Goal: Entertainment & Leisure: Consume media (video, audio)

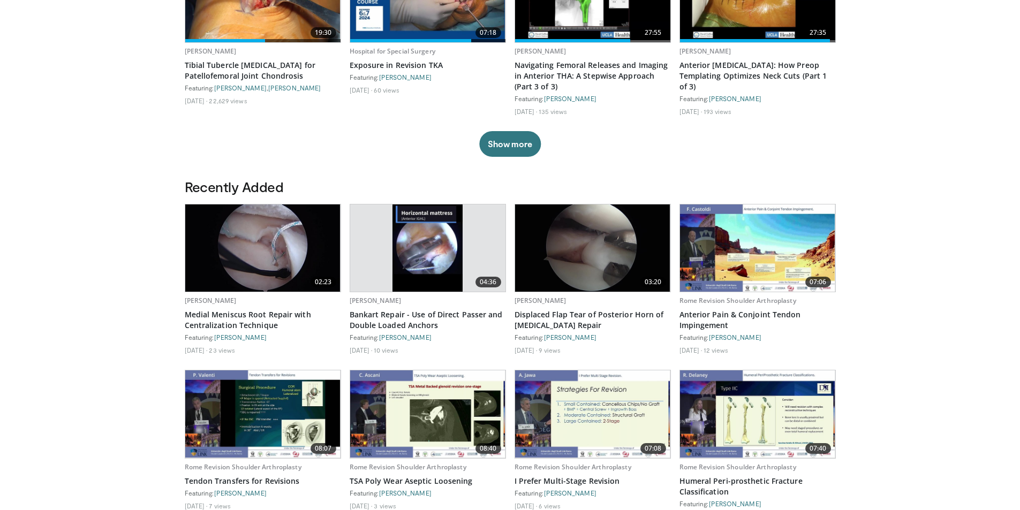
scroll to position [427, 0]
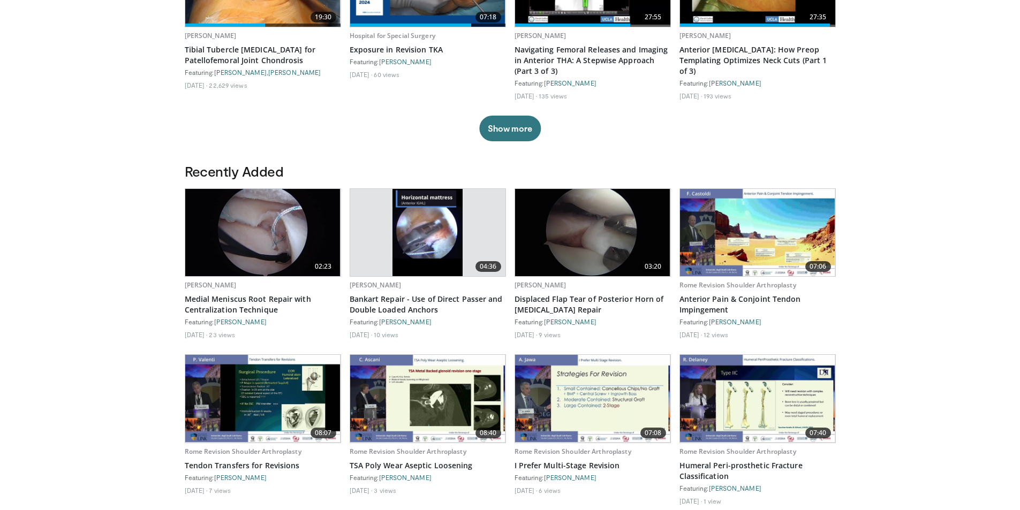
click at [569, 242] on img at bounding box center [592, 232] width 155 height 87
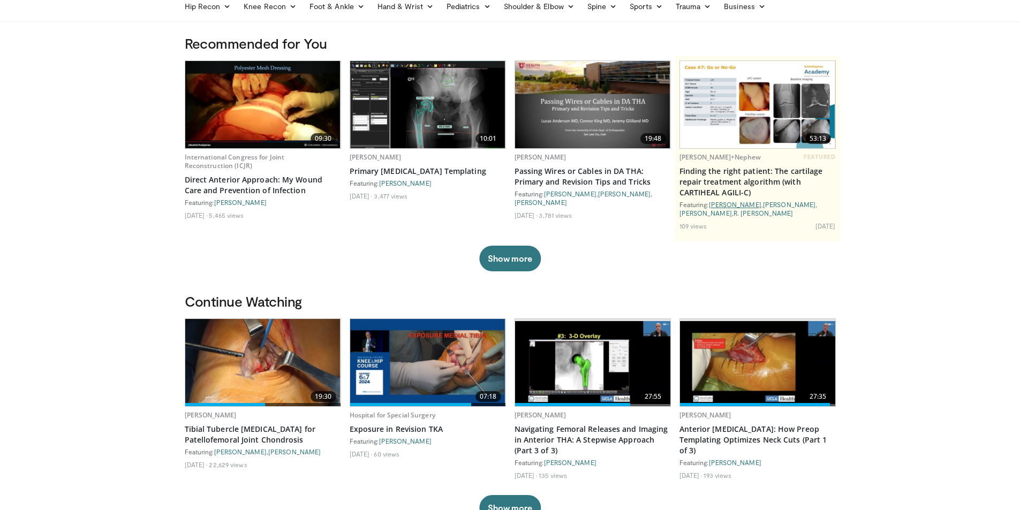
scroll to position [47, 0]
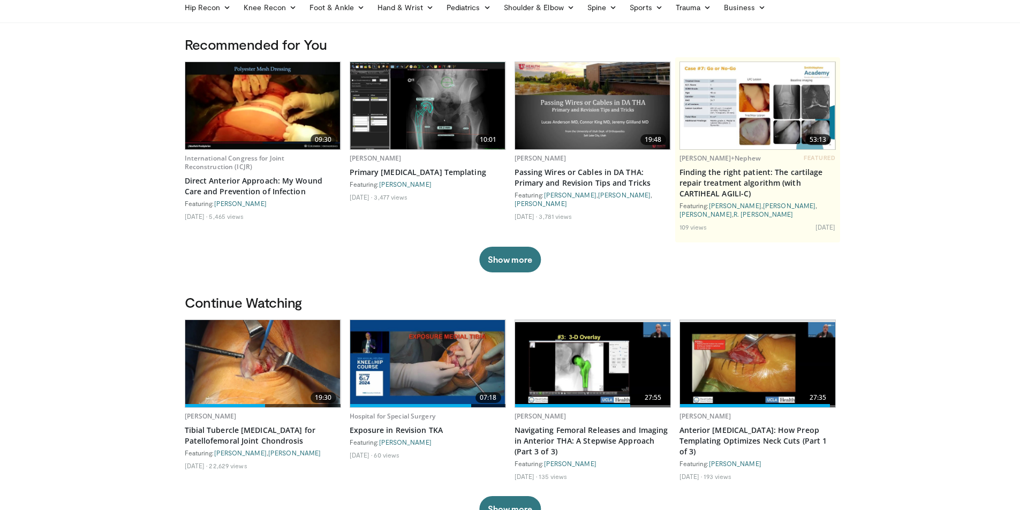
click at [569, 360] on img at bounding box center [757, 363] width 155 height 83
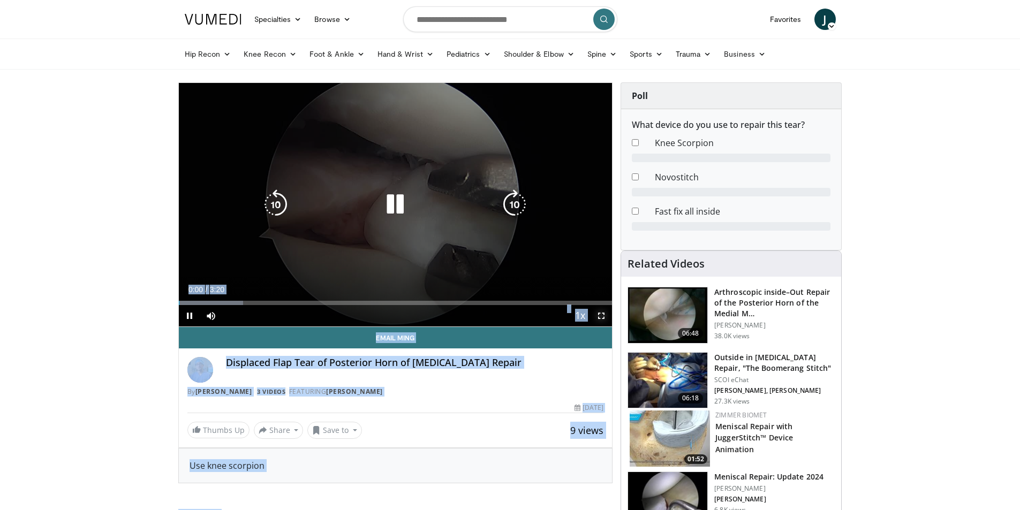
drag, startPoint x: 604, startPoint y: 314, endPoint x: 604, endPoint y: 361, distance: 46.6
click at [604, 314] on span "Video Player" at bounding box center [601, 315] width 21 height 21
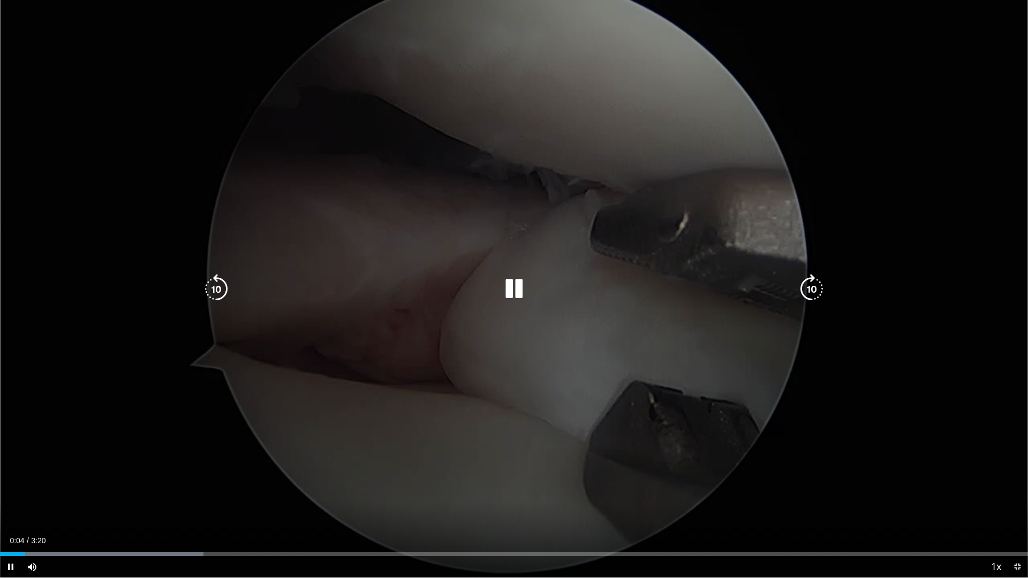
click at [519, 499] on div "10 seconds Tap to unmute" at bounding box center [514, 289] width 1028 height 578
click at [514, 288] on icon "Video Player" at bounding box center [514, 289] width 30 height 30
drag, startPoint x: 488, startPoint y: 252, endPoint x: 530, endPoint y: 326, distance: 84.9
click at [530, 326] on div "10 seconds Tap to unmute" at bounding box center [514, 289] width 1028 height 578
click at [511, 289] on icon "Video Player" at bounding box center [514, 289] width 30 height 30
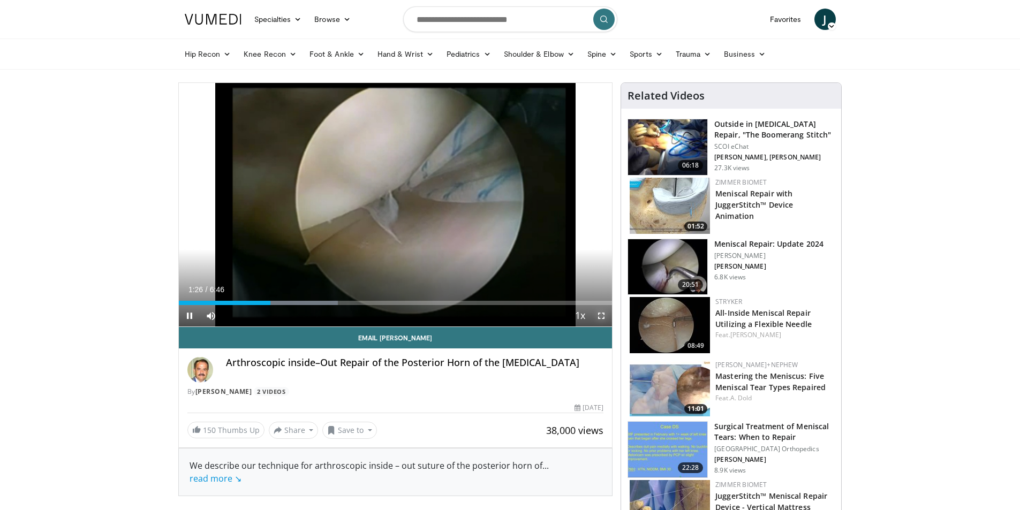
click at [600, 312] on span "Video Player" at bounding box center [601, 315] width 21 height 21
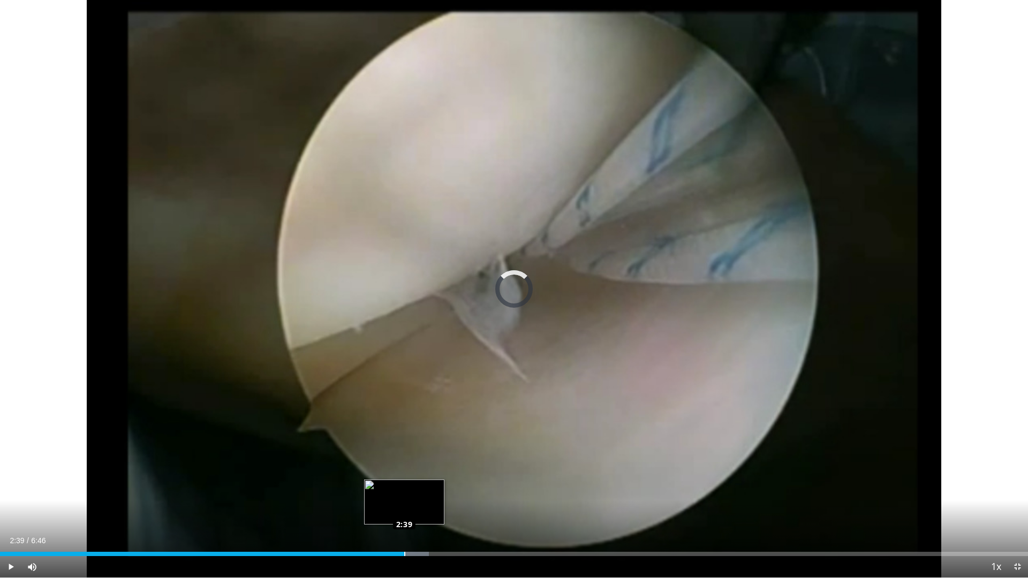
drag, startPoint x: 812, startPoint y: 284, endPoint x: 404, endPoint y: 553, distance: 488.2
click at [404, 510] on div "Loaded : 41.70% 2:39 2:39" at bounding box center [514, 554] width 1028 height 4
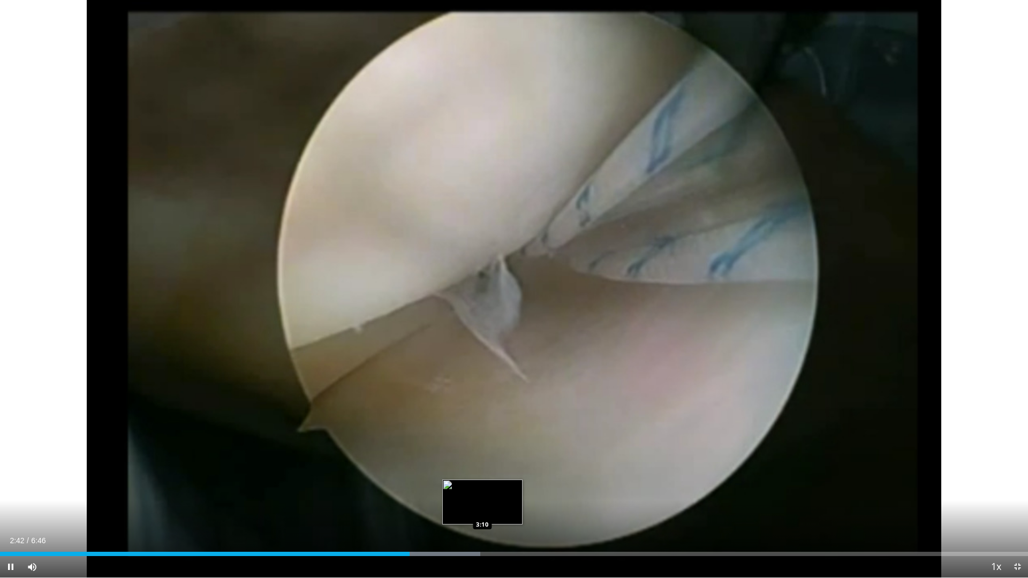
click at [483, 510] on div "Loaded : 46.70% 2:42 3:10" at bounding box center [514, 554] width 1028 height 4
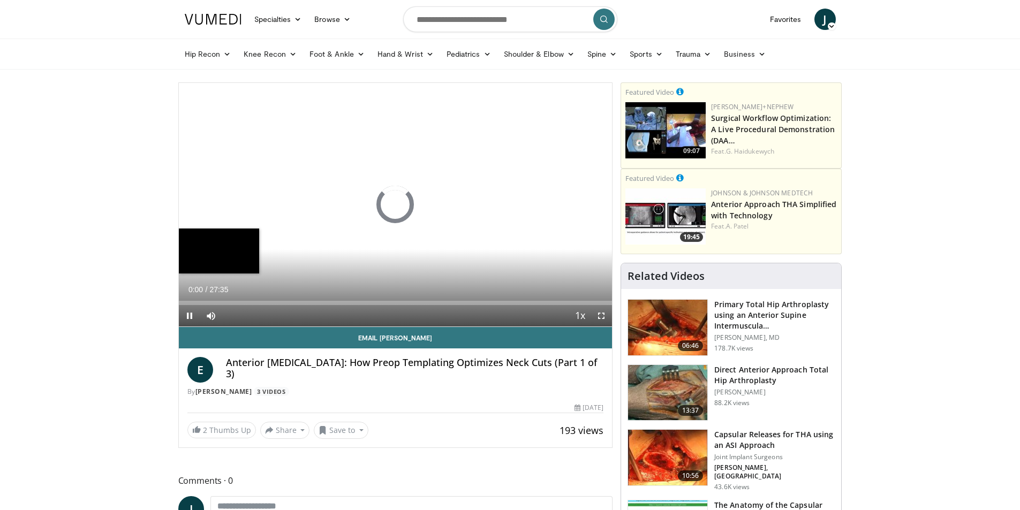
click at [412, 301] on div "Loaded : 0.00% 14:50 26:42" at bounding box center [396, 303] width 434 height 4
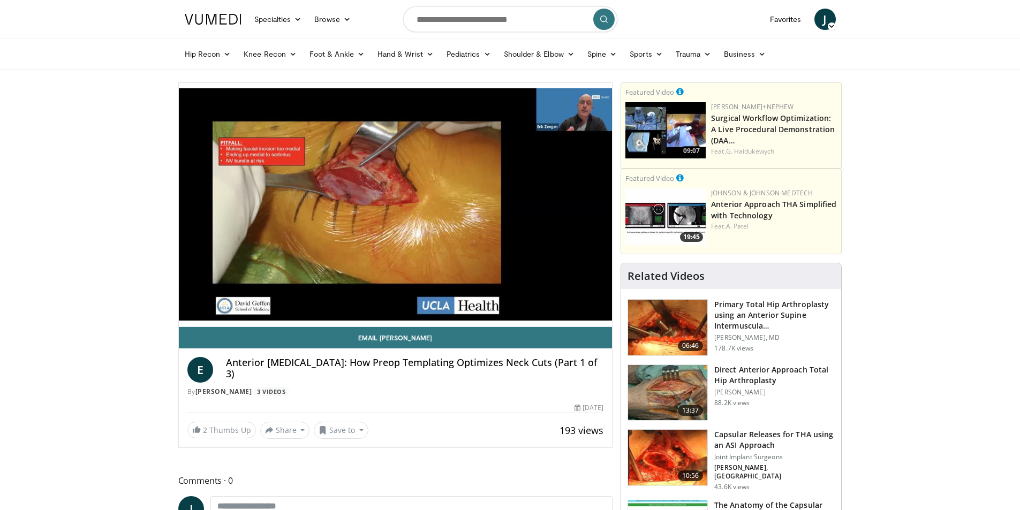
click at [446, 301] on div "10 seconds Tap to unmute" at bounding box center [396, 205] width 434 height 244
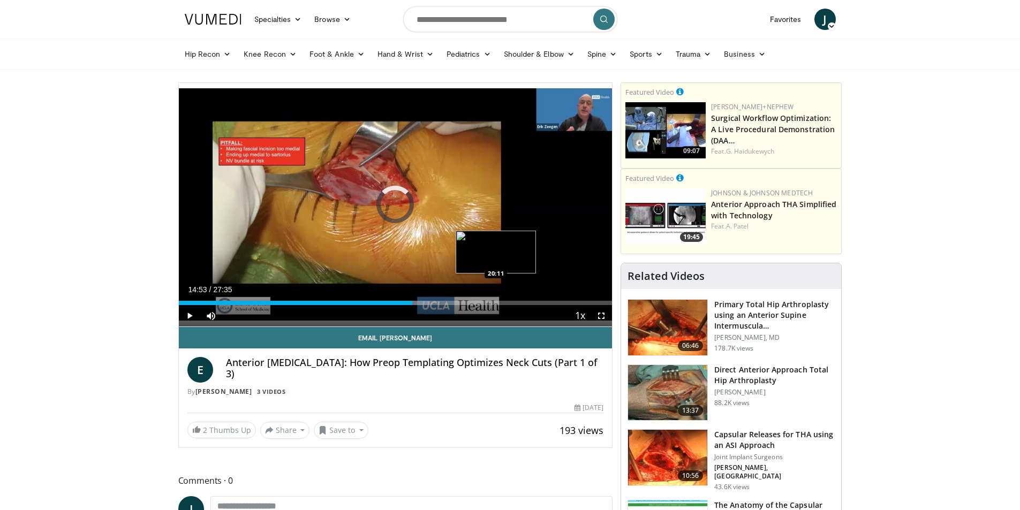
click at [496, 300] on div "Loaded : 58.01% 14:53 20:11" at bounding box center [396, 300] width 434 height 10
click at [496, 300] on div "Loaded : 74.32% 20:11 20:11" at bounding box center [396, 300] width 434 height 10
click at [548, 297] on div "Loaded : 75.53% 20:11 23:29" at bounding box center [396, 300] width 434 height 10
click at [578, 299] on div "Loaded : 0.00% 23:29 25:24" at bounding box center [396, 300] width 434 height 10
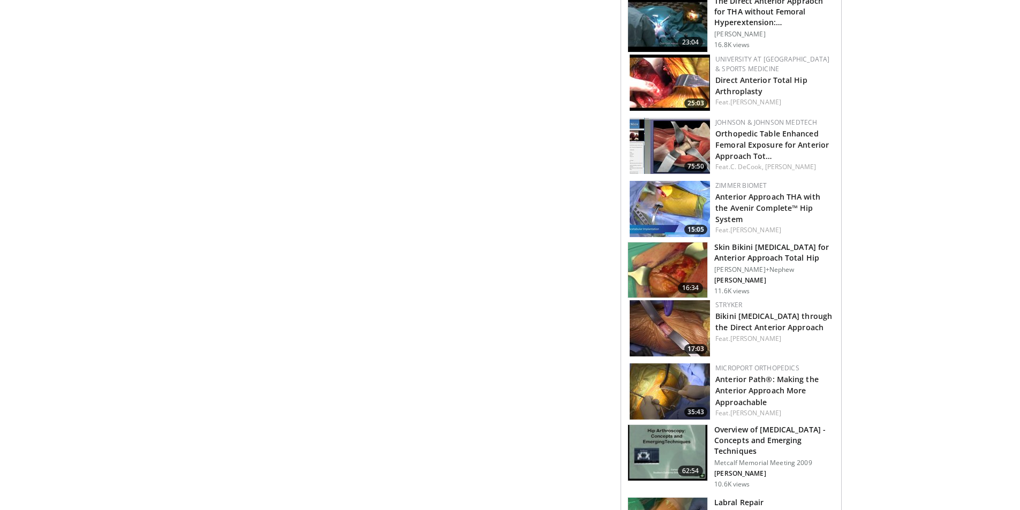
scroll to position [771, 0]
click at [738, 318] on link "Bikini Incision through the Direct Anterior Approach" at bounding box center [773, 321] width 117 height 21
click at [664, 266] on img at bounding box center [667, 270] width 79 height 56
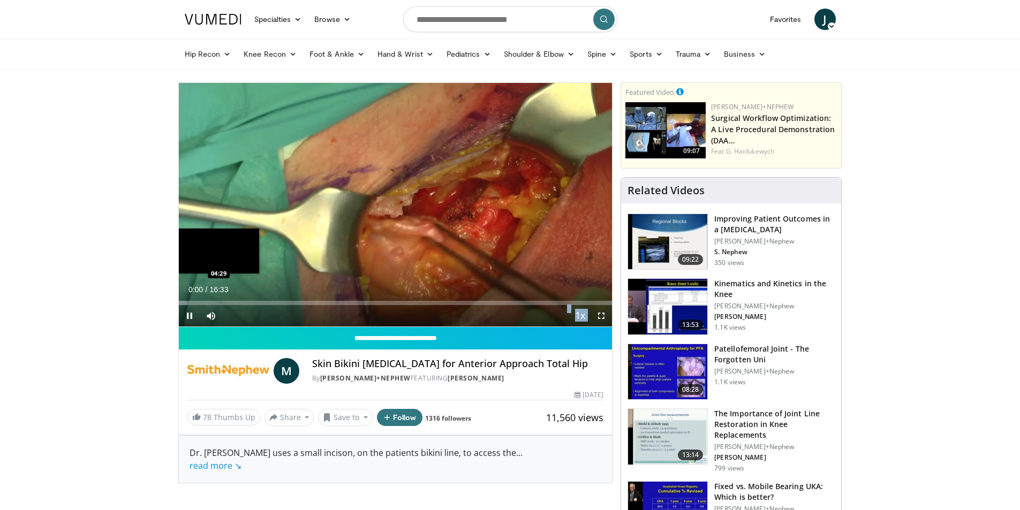
drag, startPoint x: 379, startPoint y: 239, endPoint x: 296, endPoint y: 299, distance: 102.4
click at [296, 299] on video-js "**********" at bounding box center [396, 205] width 434 height 244
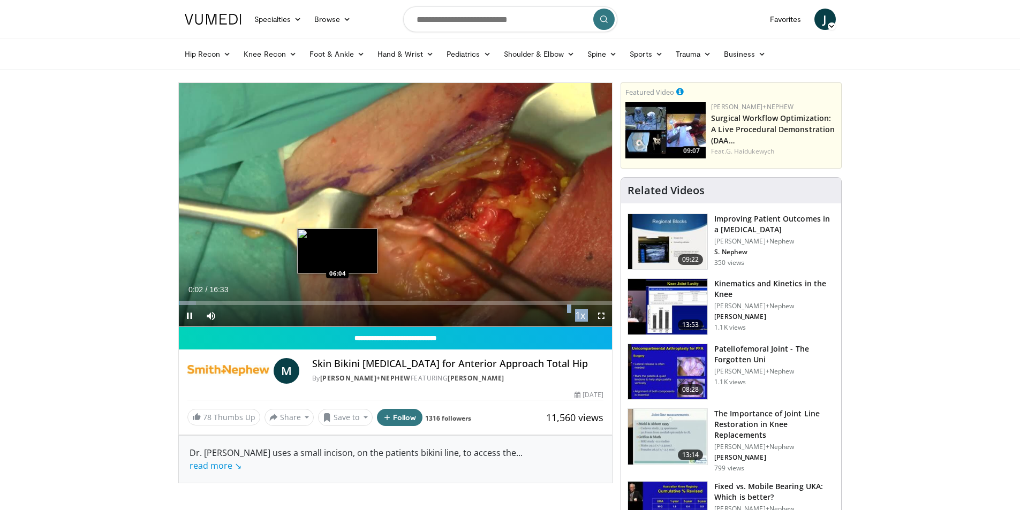
click at [337, 301] on div "Loaded : 4.01% 00:02 06:04" at bounding box center [396, 303] width 434 height 4
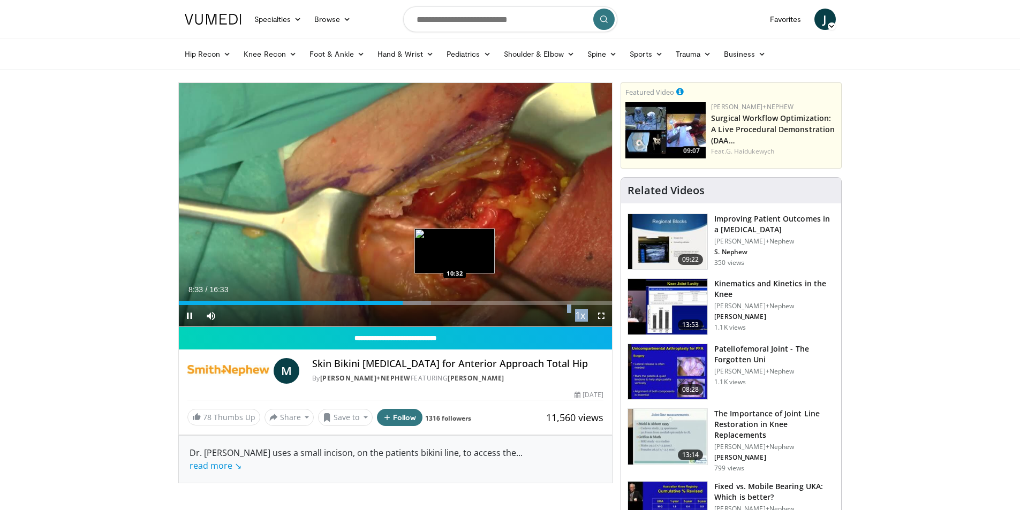
click at [455, 299] on div "Loaded : 58.29% 08:33 10:32" at bounding box center [396, 300] width 434 height 10
